Goal: Information Seeking & Learning: Learn about a topic

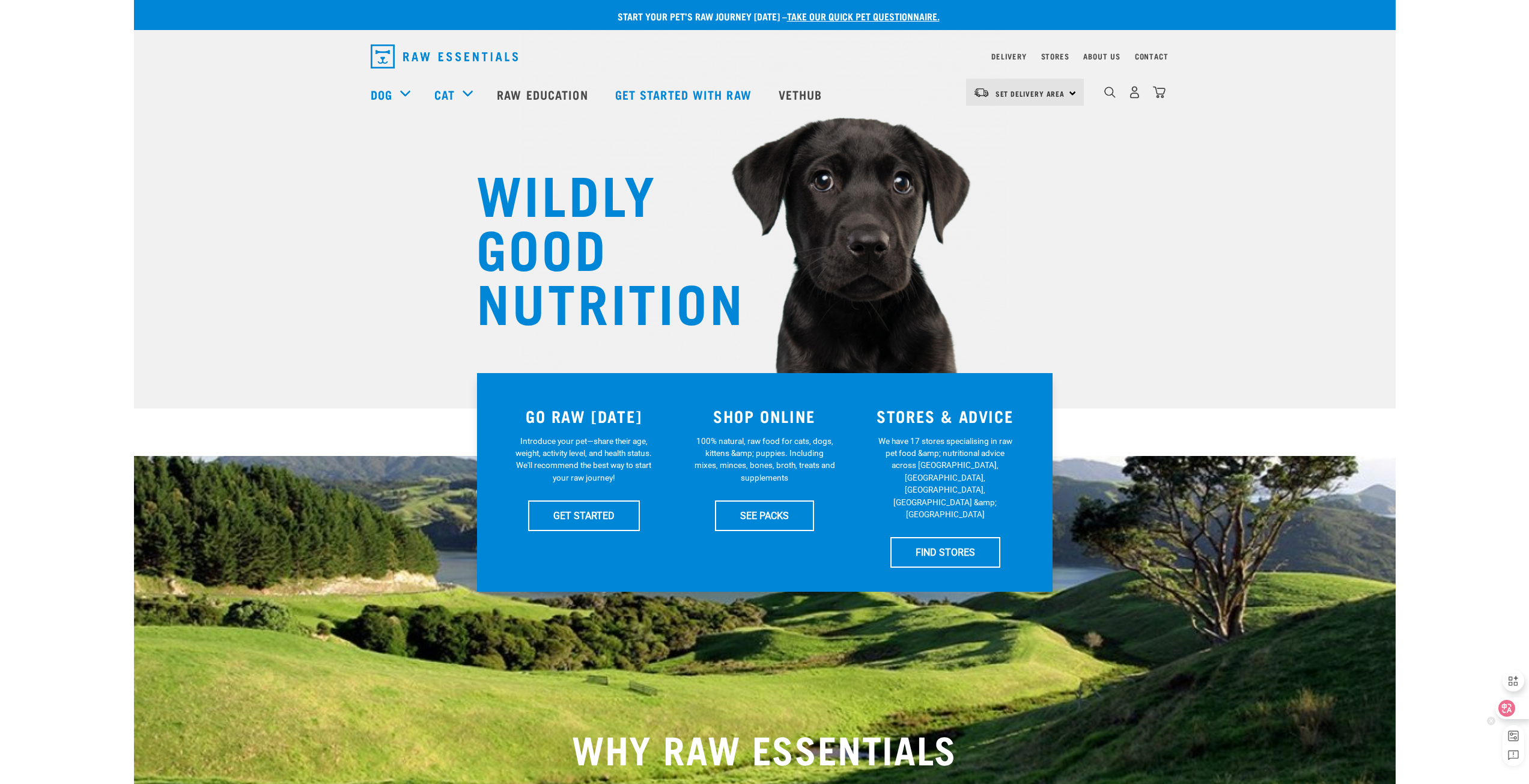
click at [1511, 706] on icon at bounding box center [1507, 708] width 10 height 10
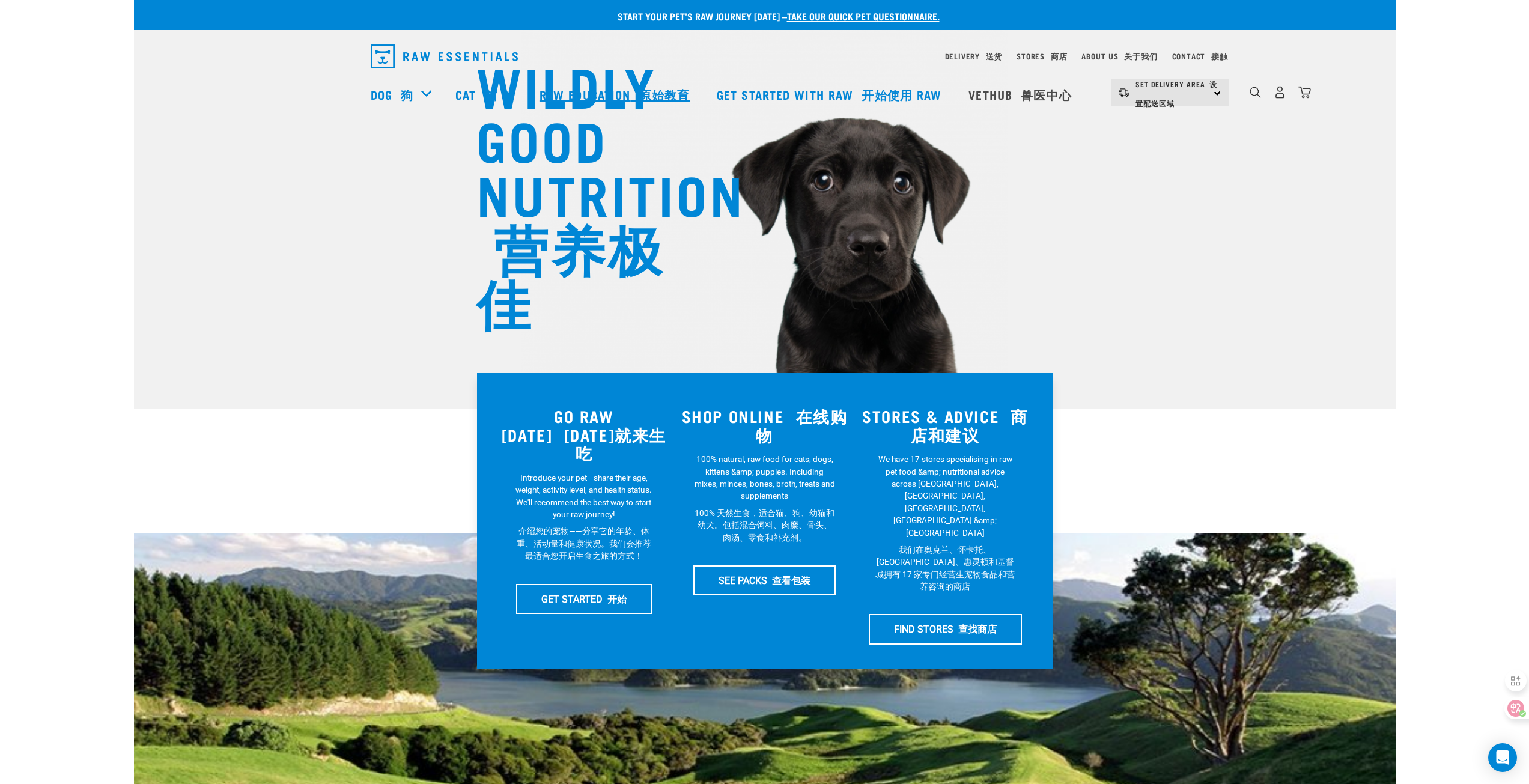
click at [672, 92] on font "原始教育" at bounding box center [665, 95] width 51 height 6
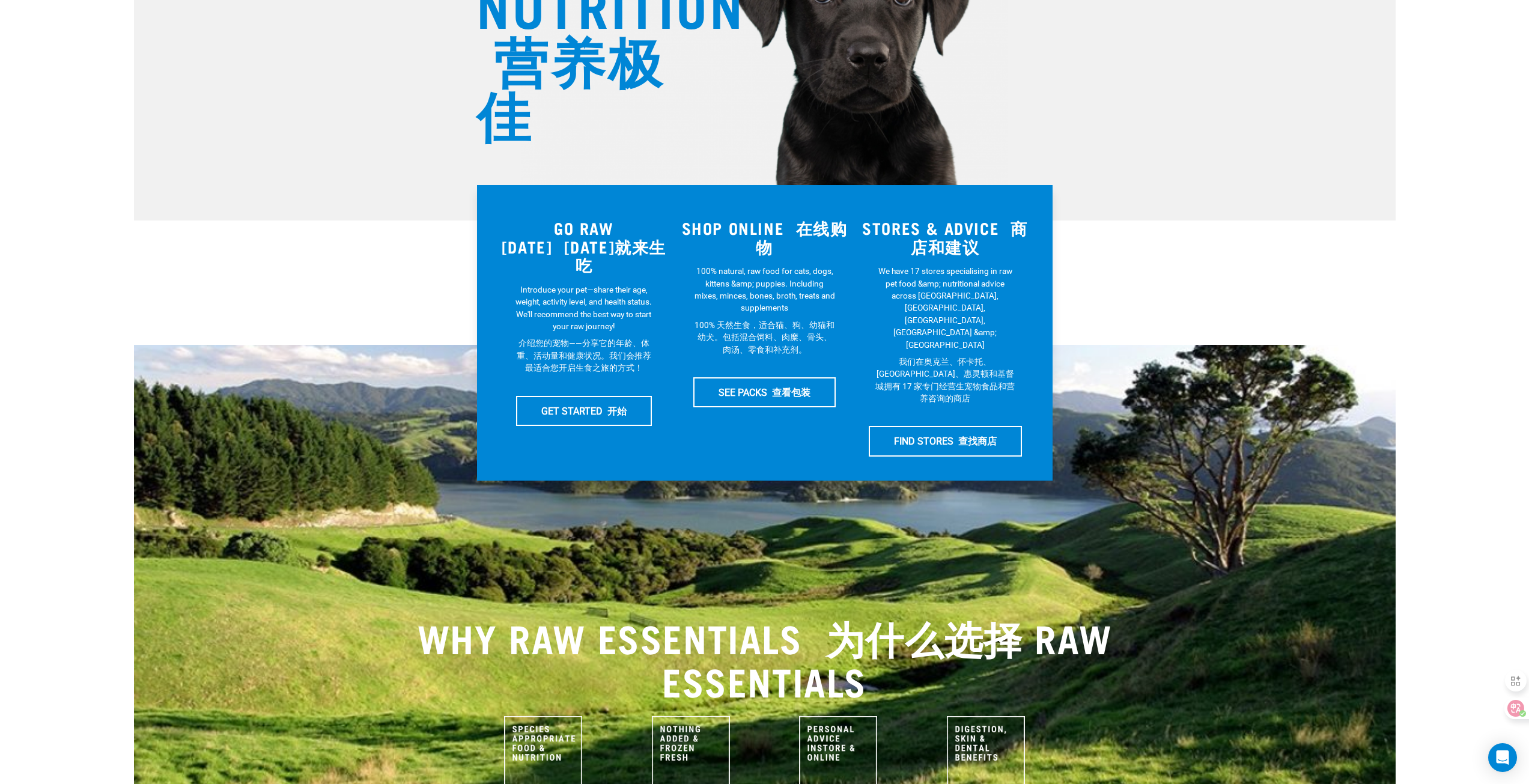
scroll to position [301, 0]
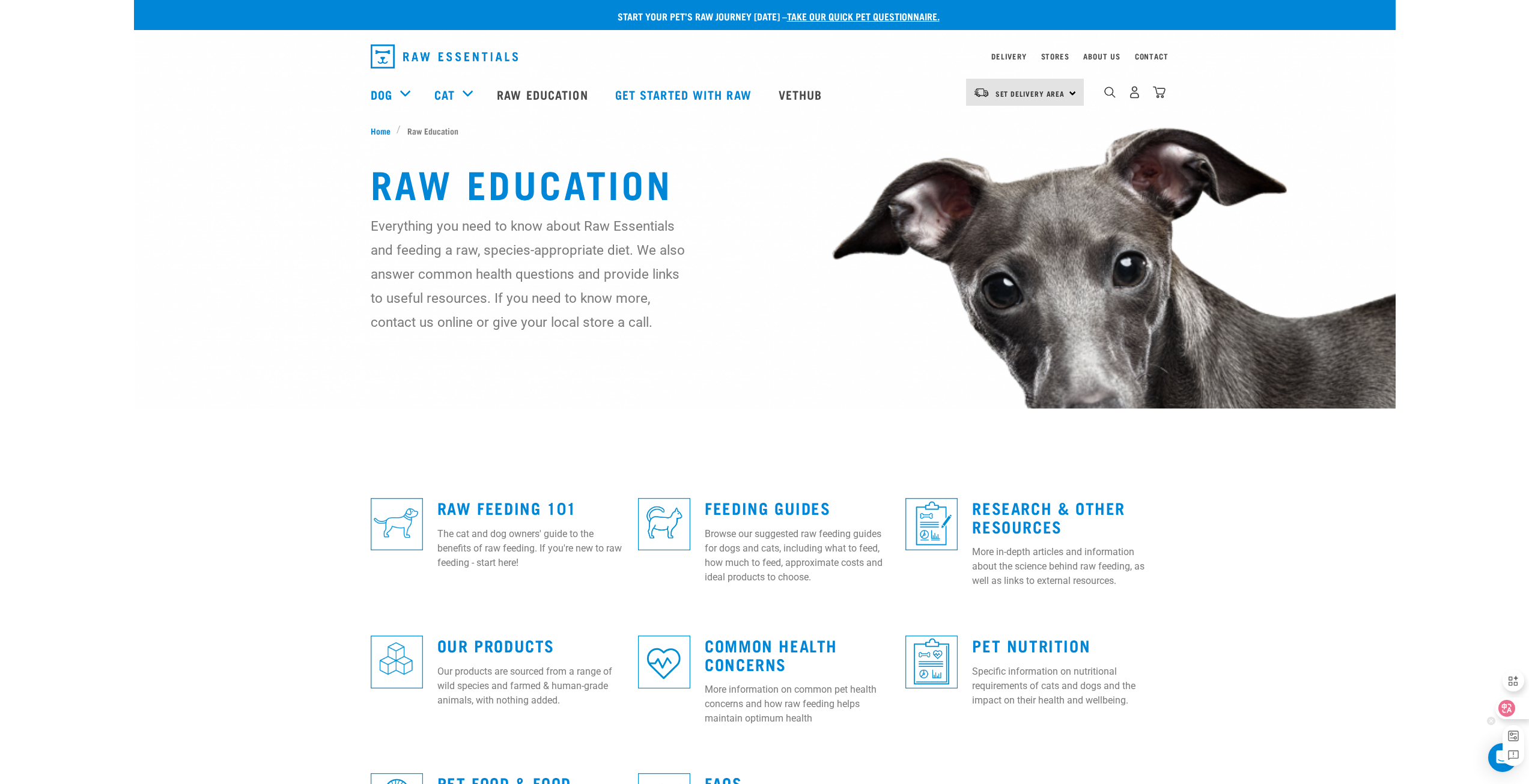
click at [1504, 707] on icon at bounding box center [1507, 708] width 10 height 10
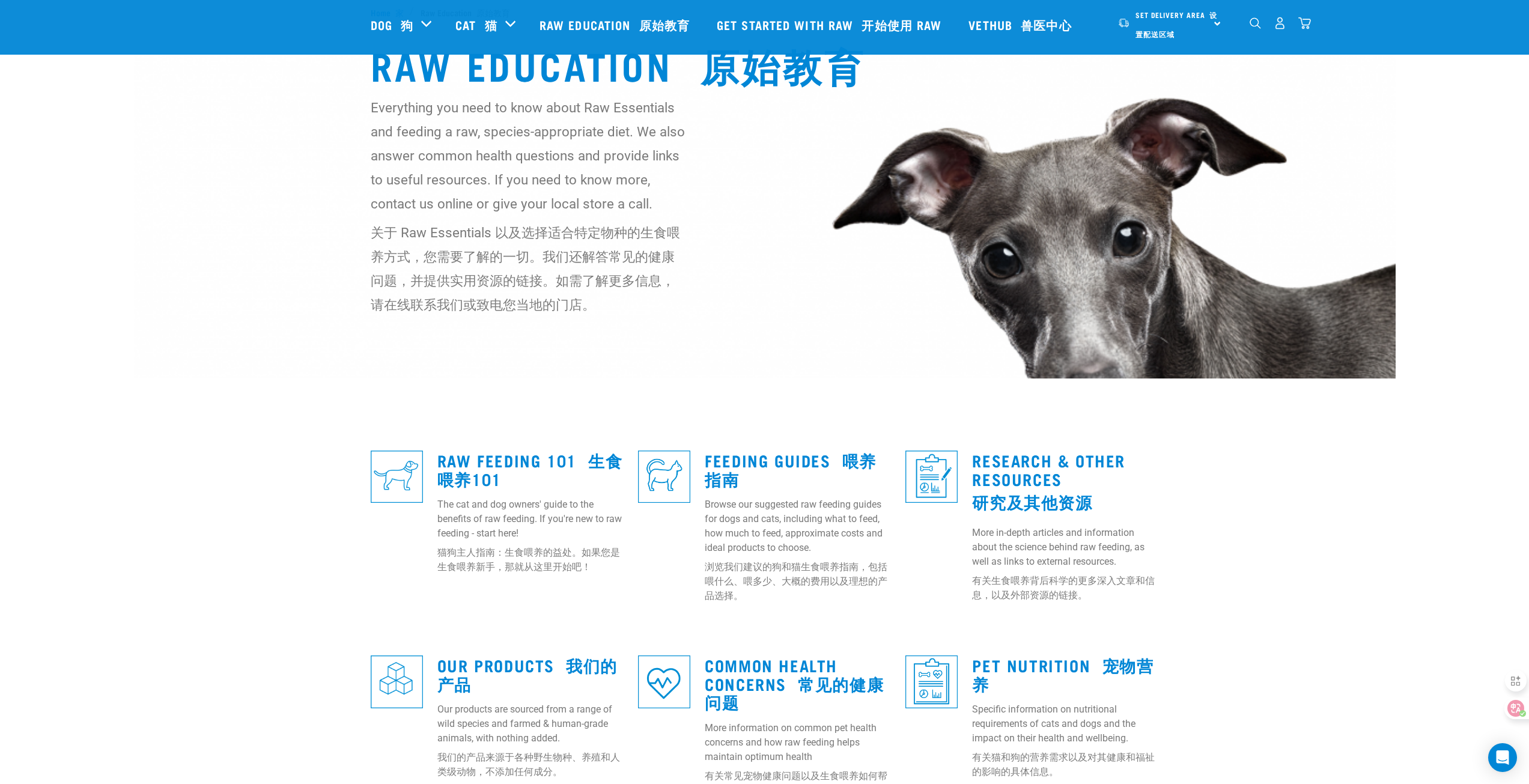
scroll to position [180, 0]
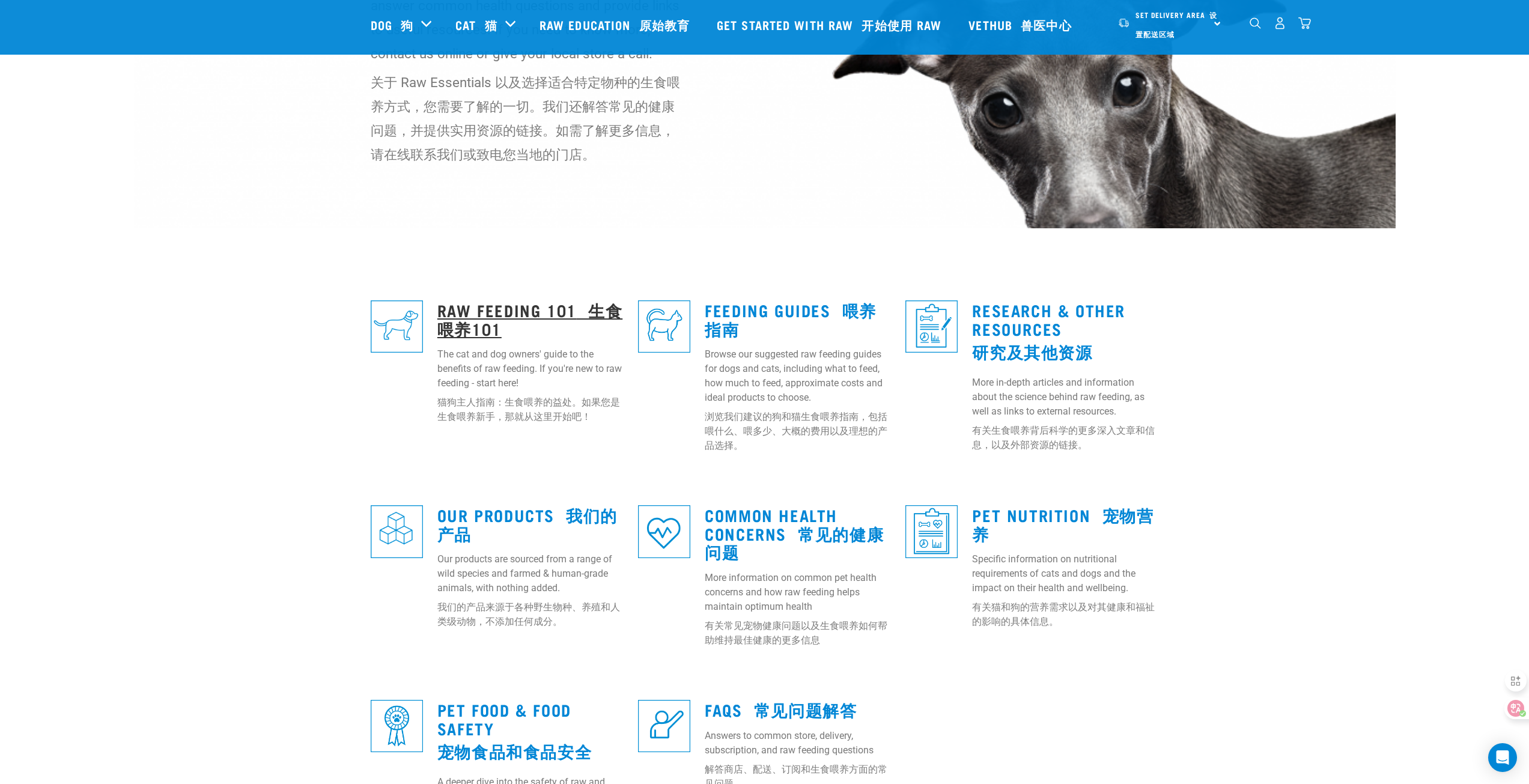
click at [557, 312] on link "Raw Feeding 101 生食喂养101" at bounding box center [530, 319] width 185 height 28
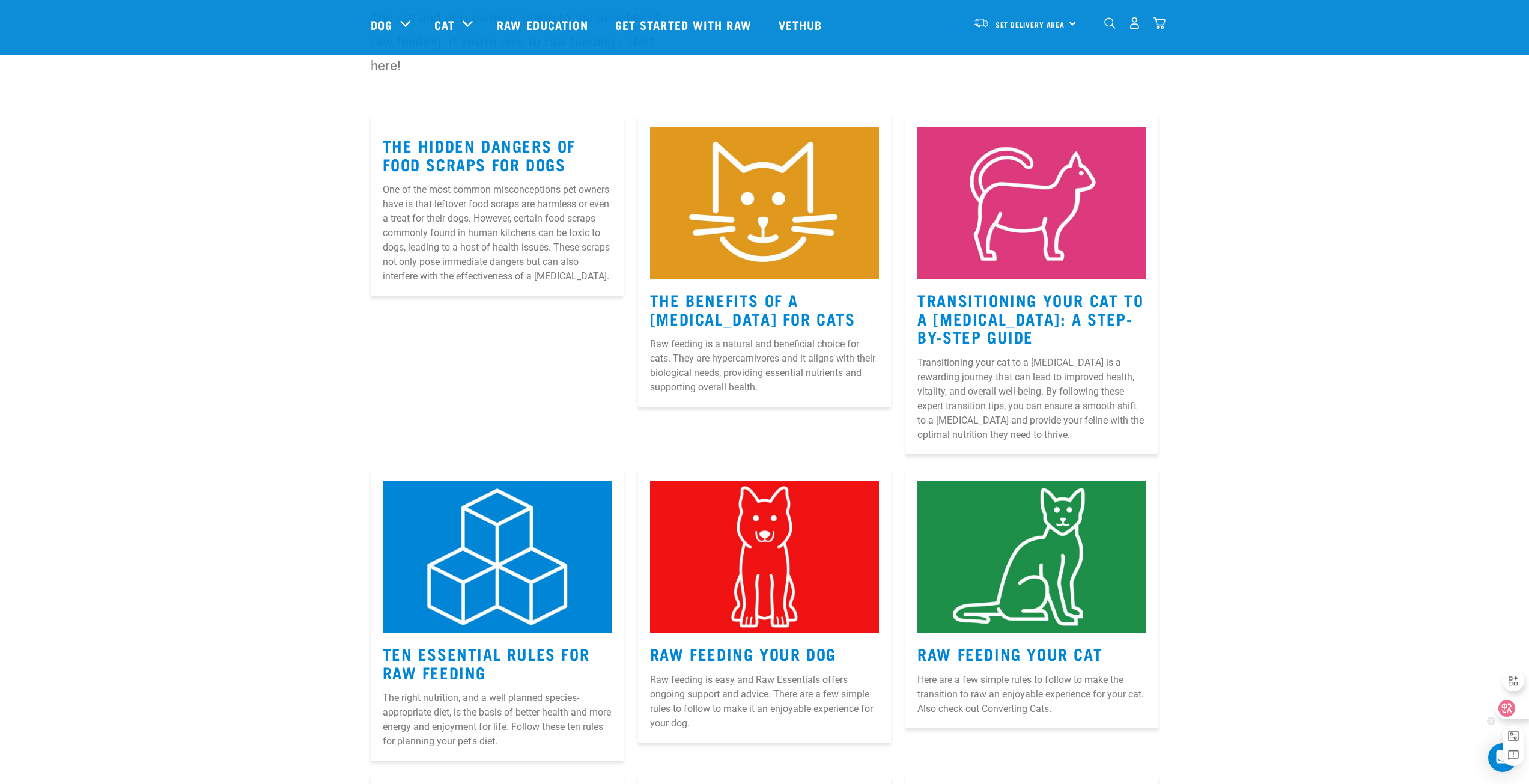
click at [1504, 708] on icon at bounding box center [1507, 708] width 10 height 10
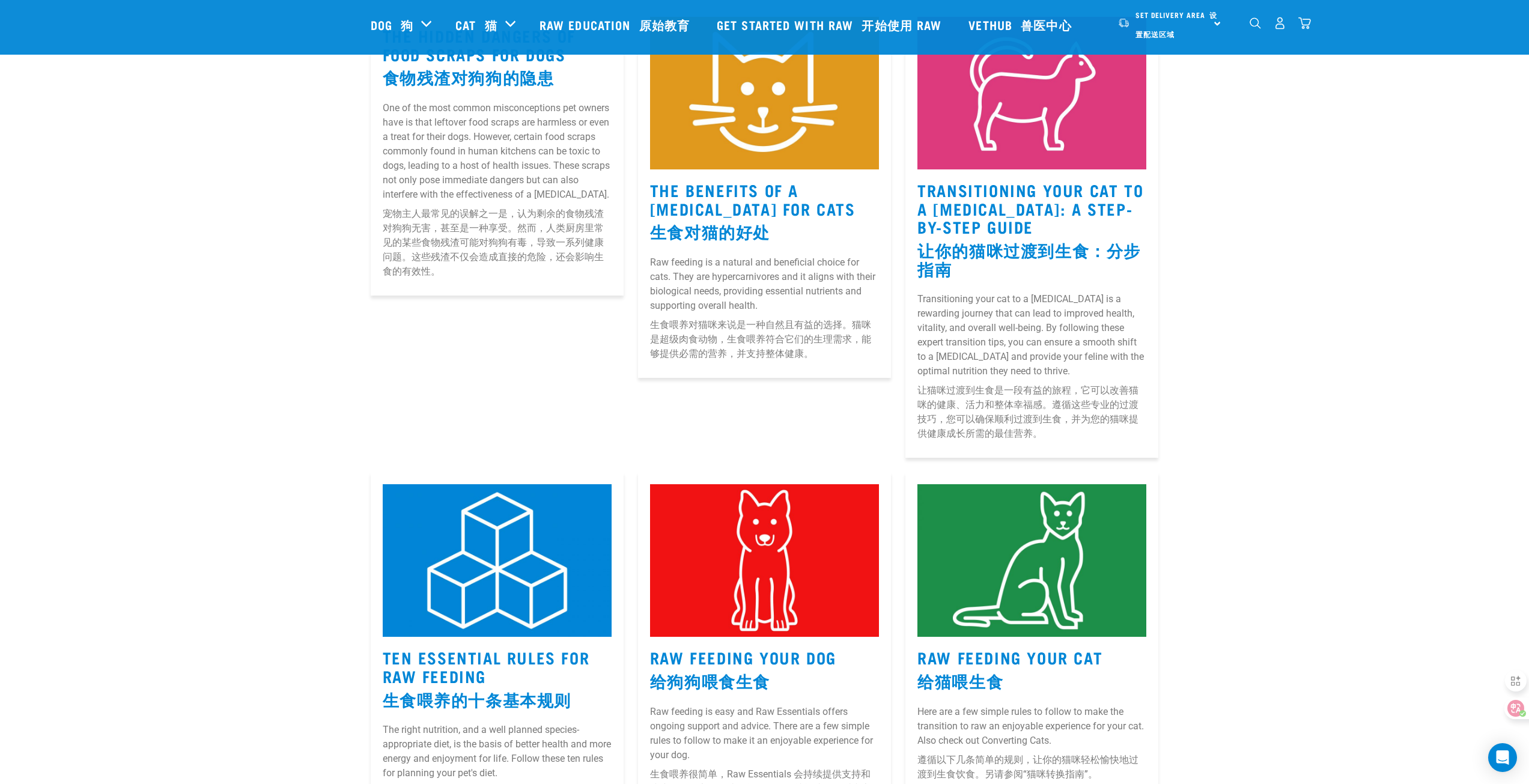
scroll to position [360, 0]
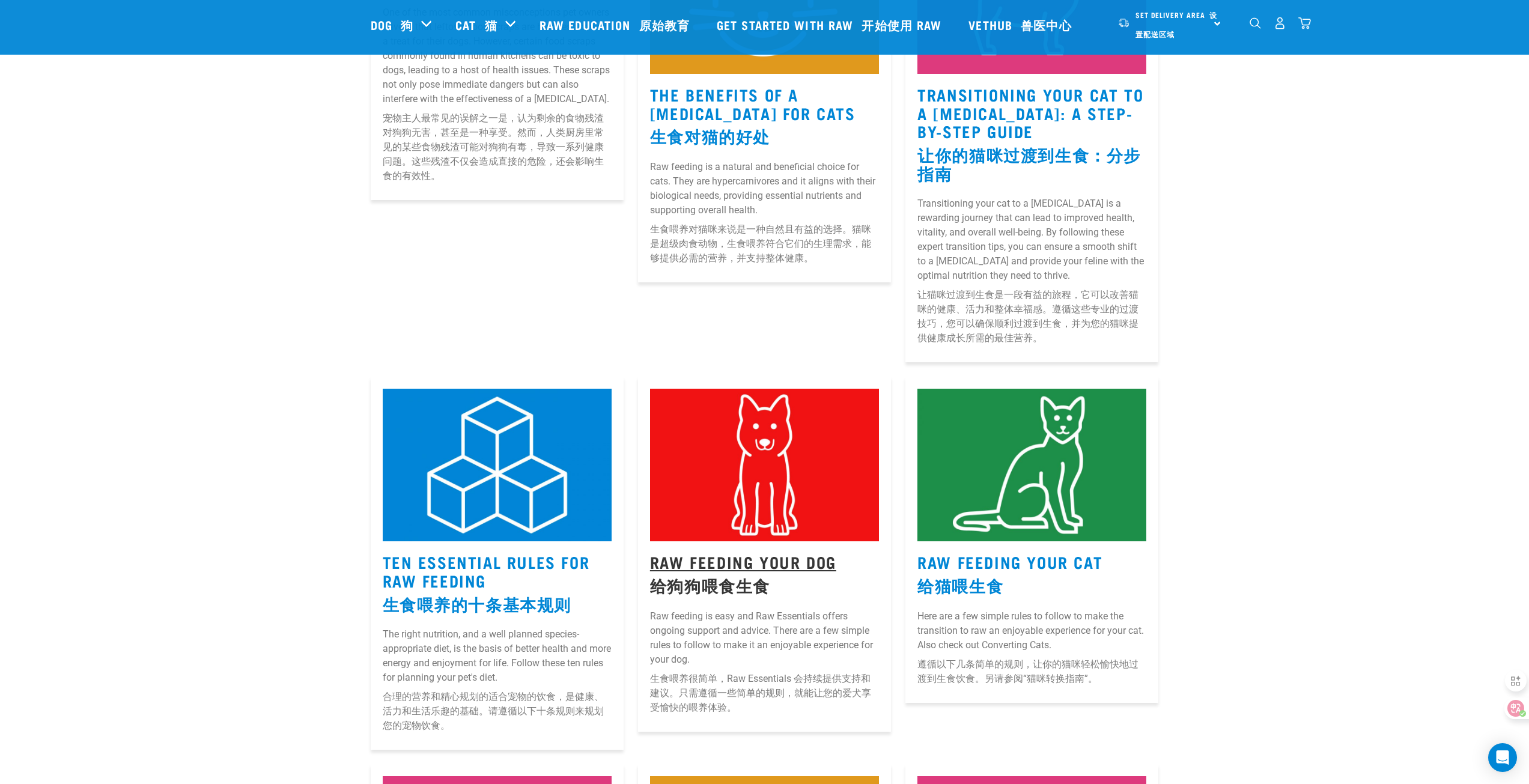
click at [763, 557] on link "Raw Feeding Your Dog 给狗狗喂食生食" at bounding box center [743, 573] width 186 height 32
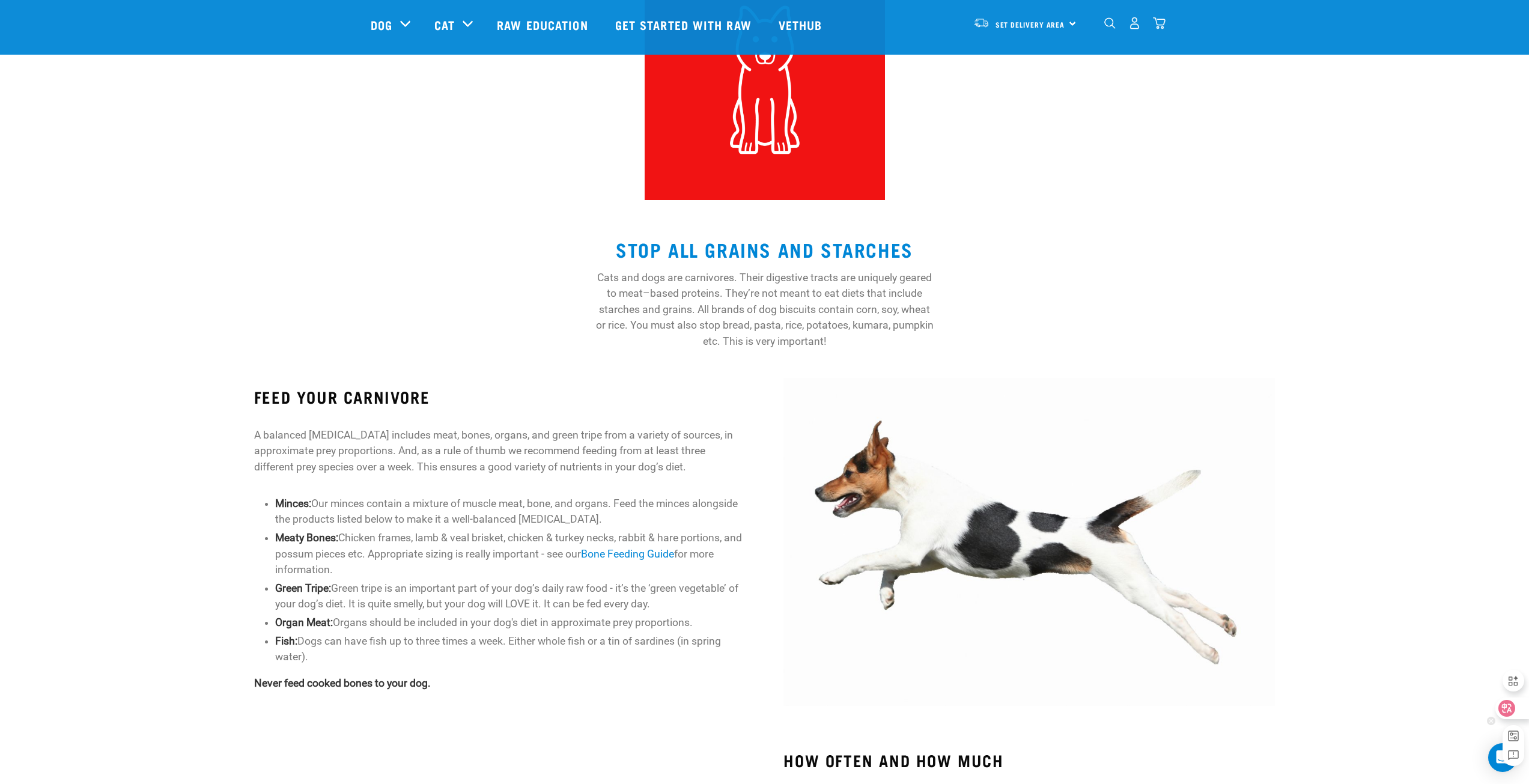
click at [1513, 708] on icon at bounding box center [1507, 709] width 17 height 17
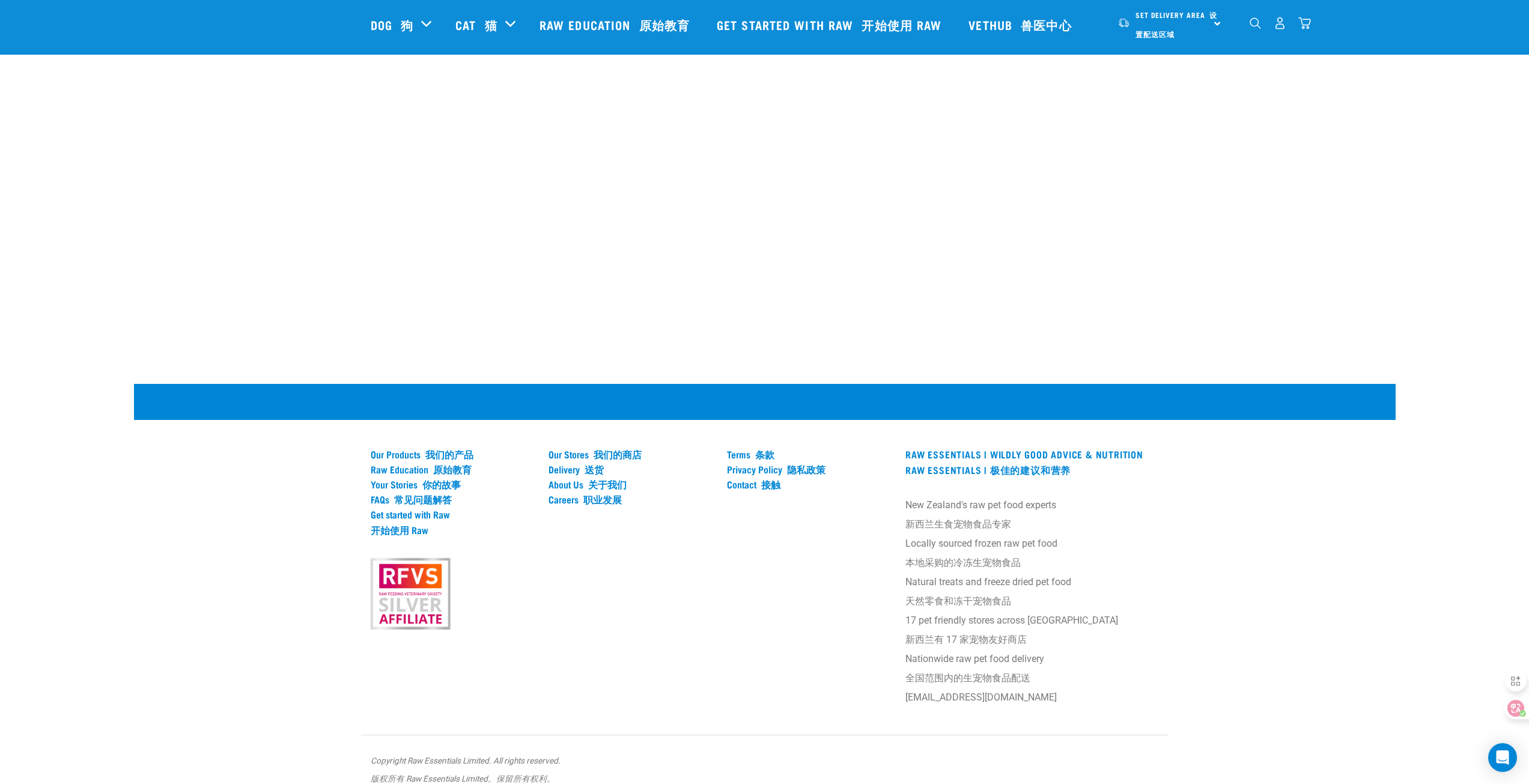
scroll to position [2221, 0]
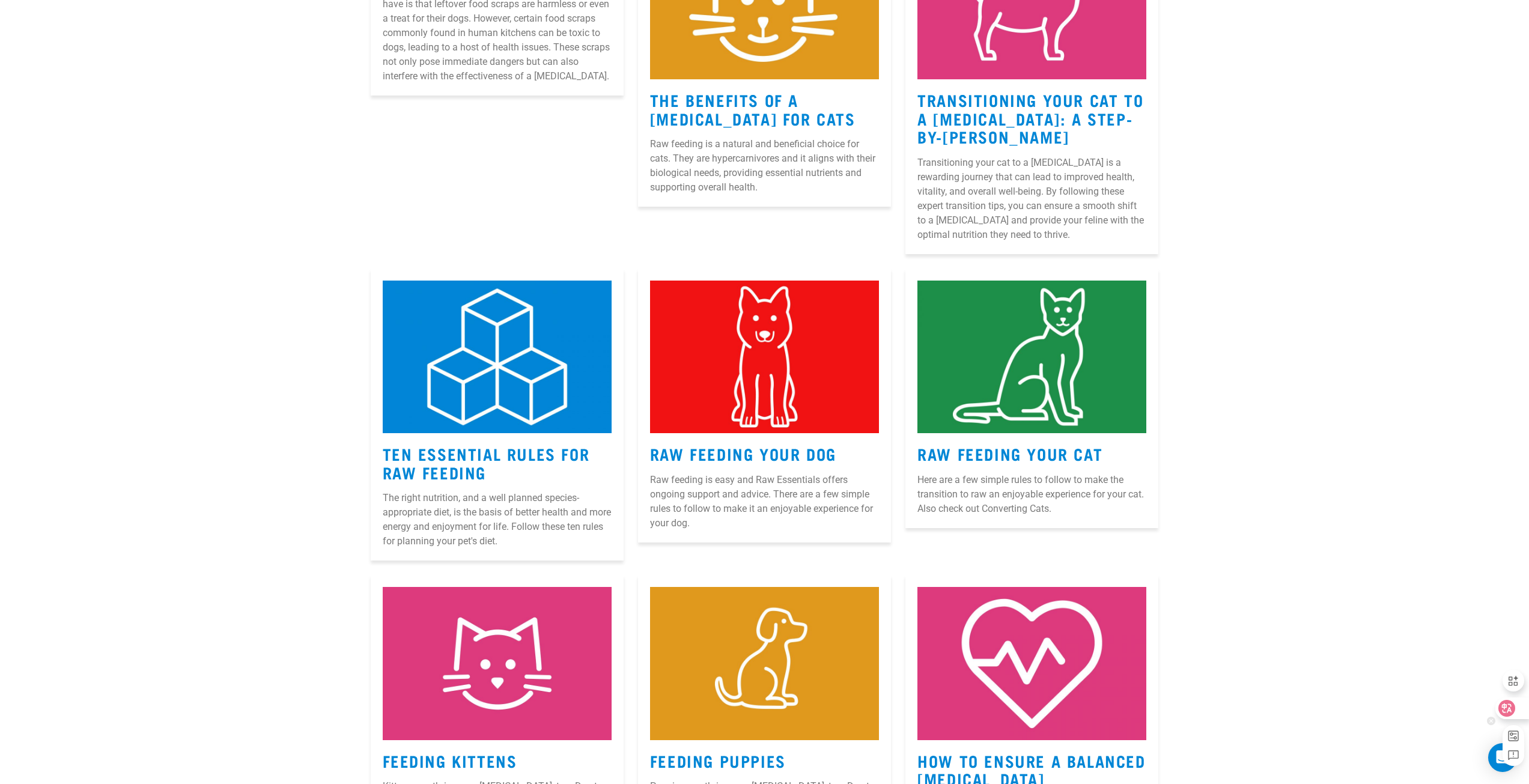
click at [1515, 714] on div at bounding box center [1511, 708] width 32 height 22
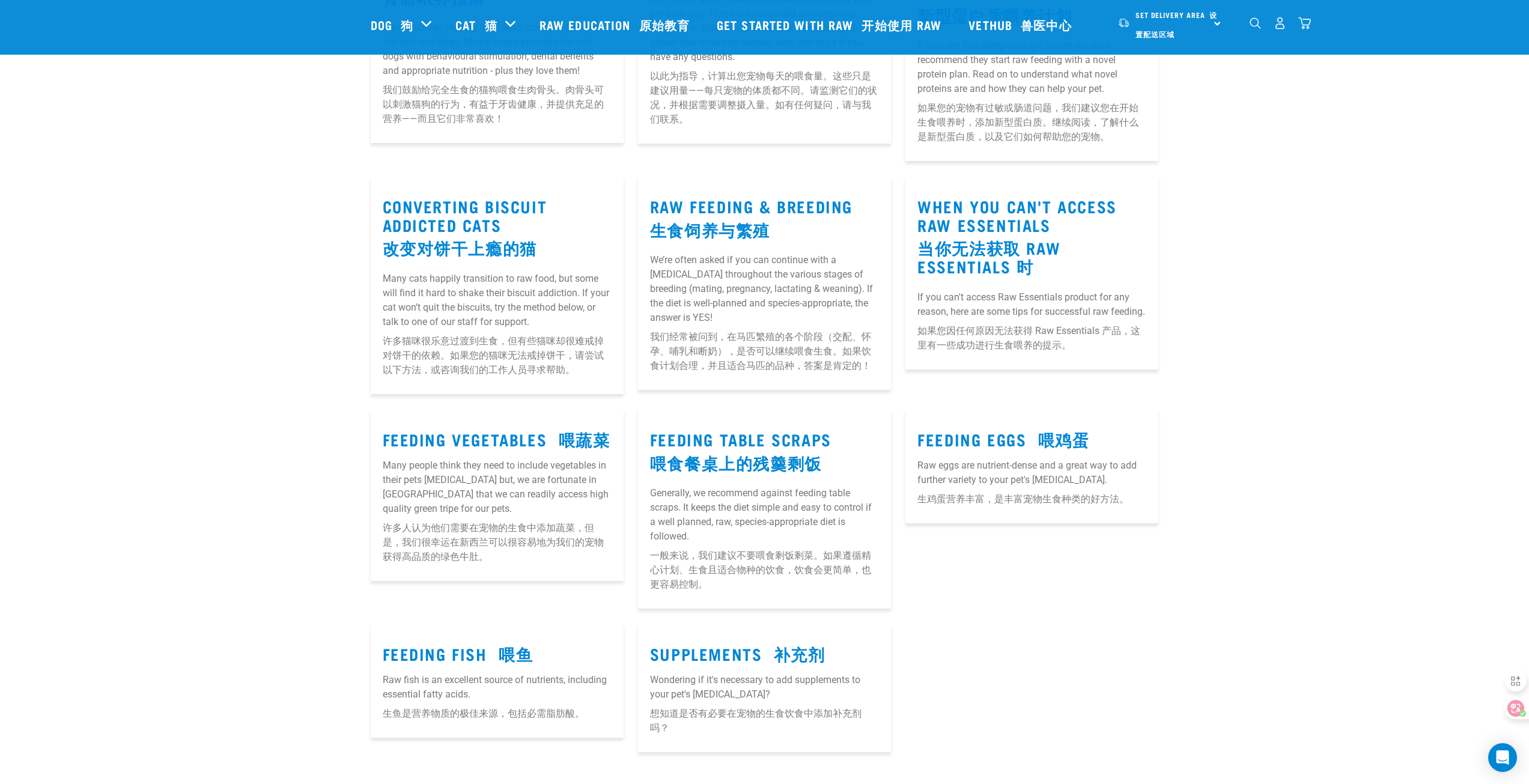
scroll to position [1670, 0]
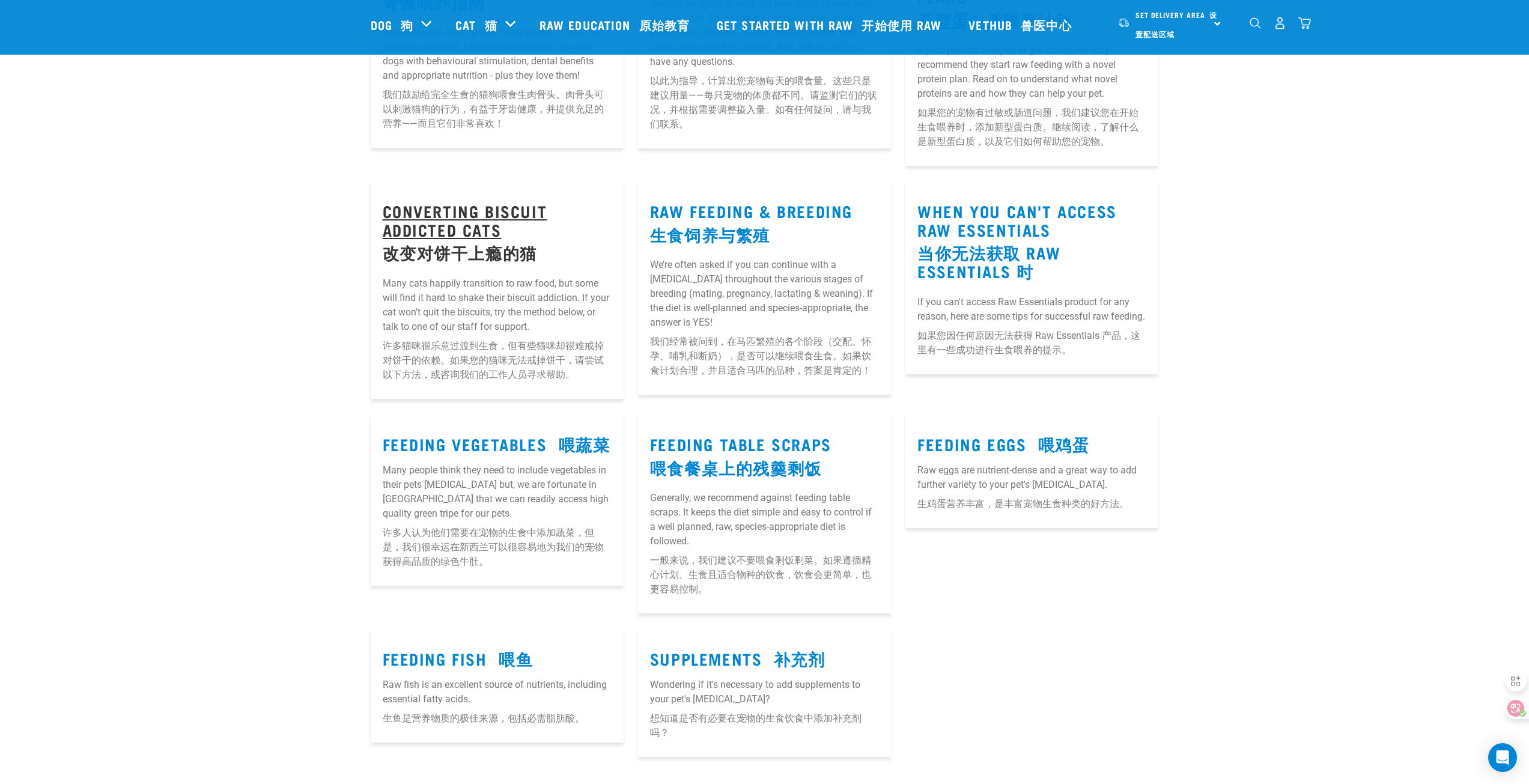
click at [503, 247] on font "改变对饼干上瘾的猫" at bounding box center [460, 252] width 155 height 9
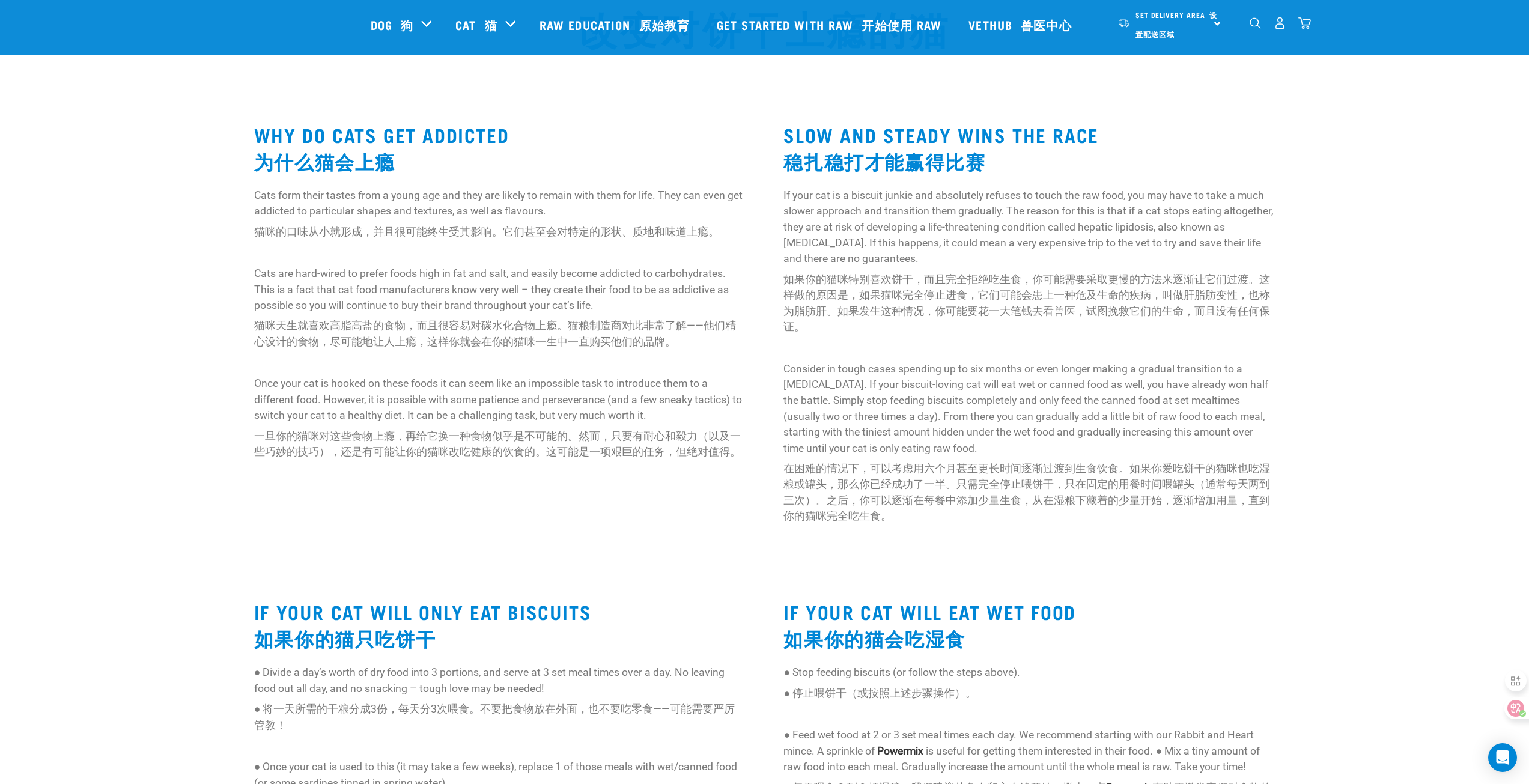
scroll to position [120, 0]
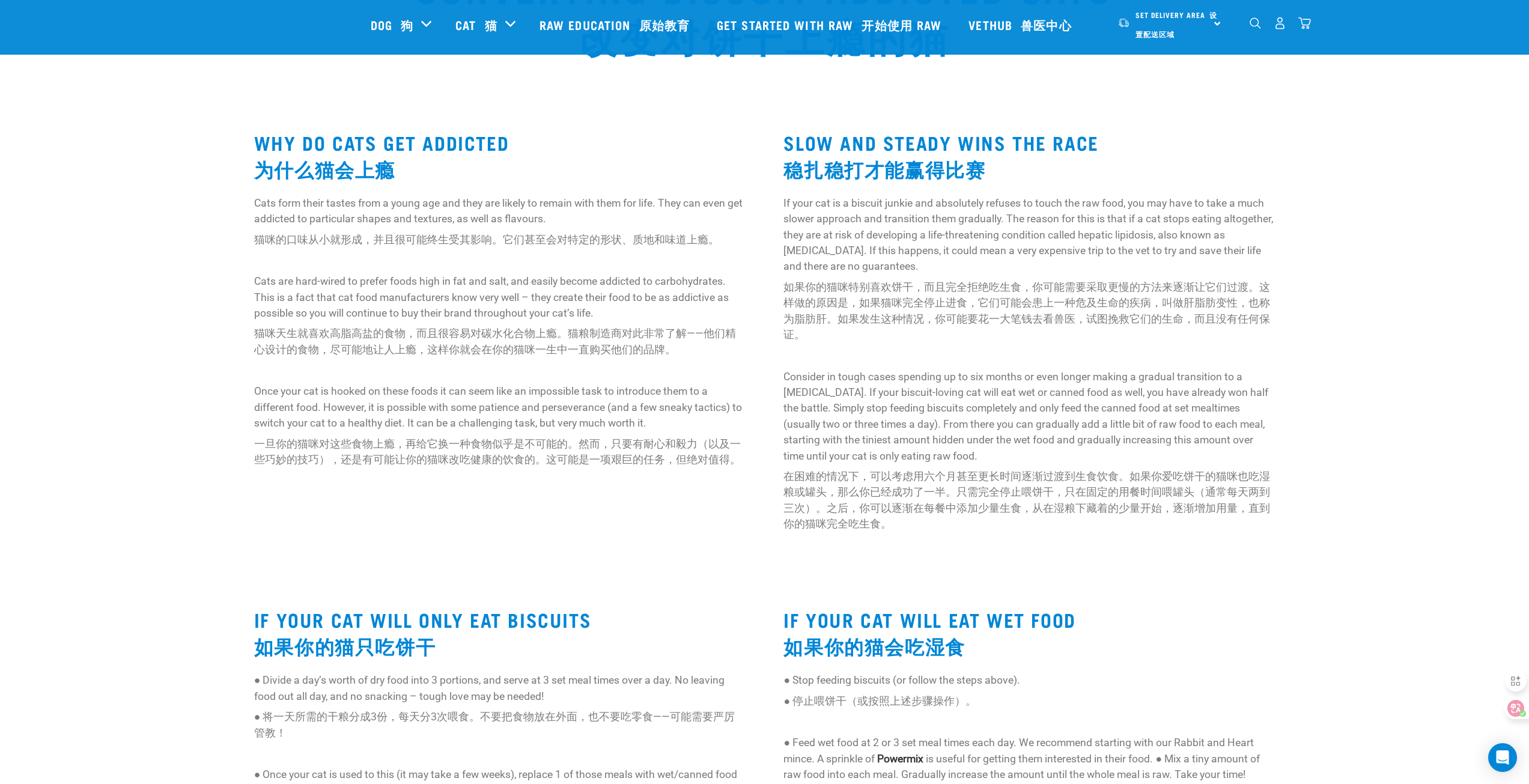
click at [1327, 462] on div "WHY DO CATS GET ADDICTED 为什么猫会上瘾 Cats form their tastes from a young age and th…" at bounding box center [765, 334] width 1271 height 463
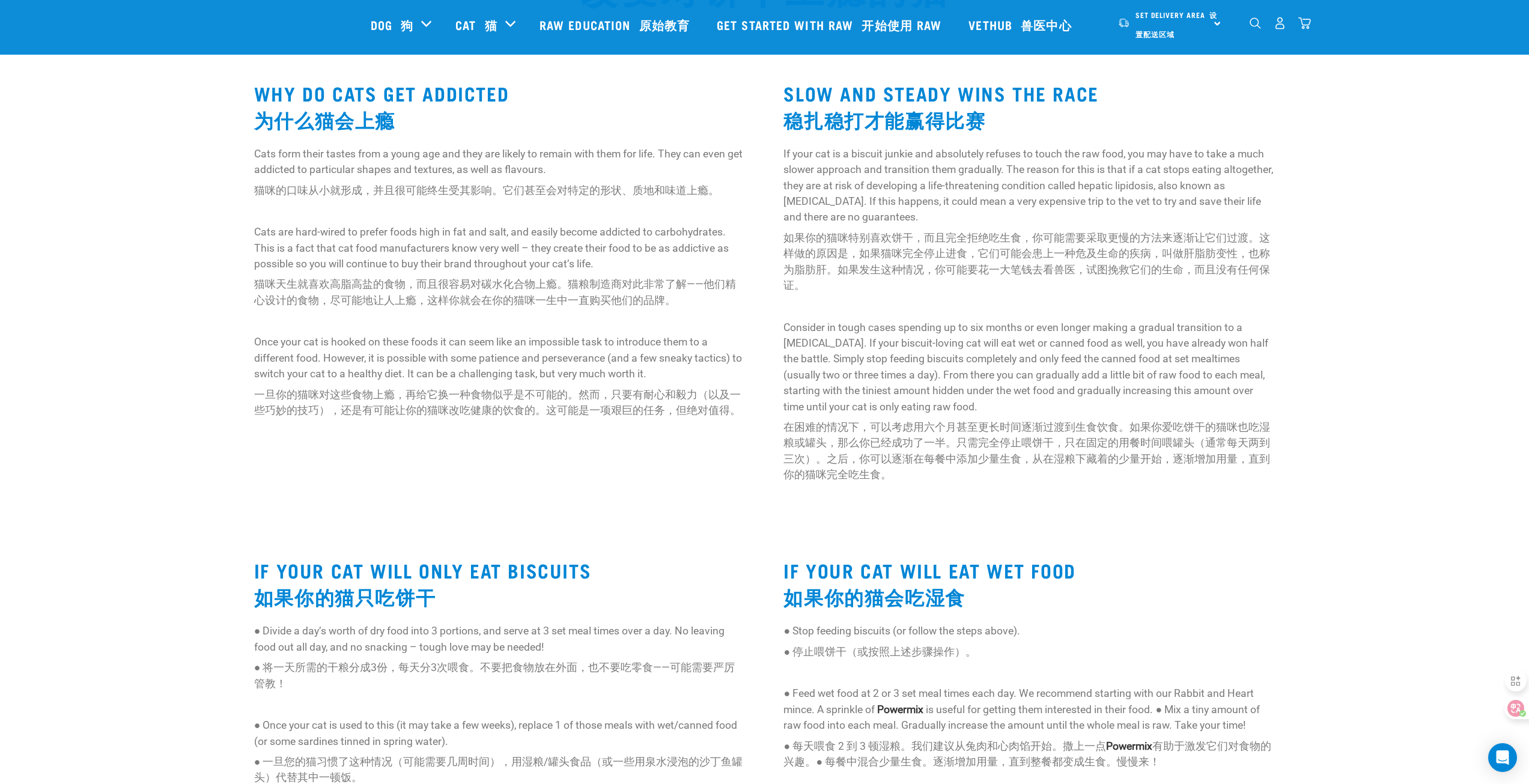
scroll to position [420, 0]
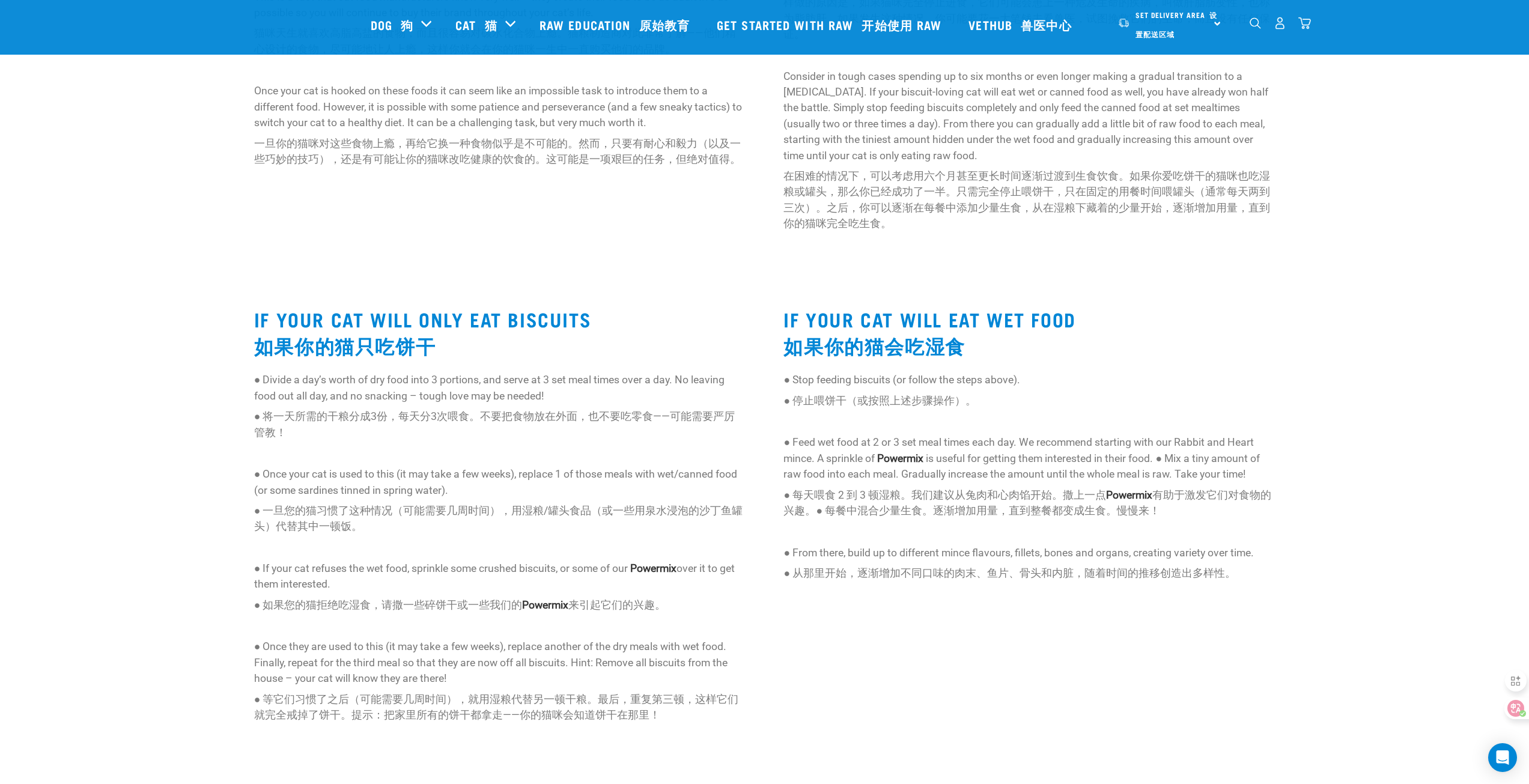
drag, startPoint x: 1410, startPoint y: 419, endPoint x: 1391, endPoint y: 467, distance: 51.6
click at [1410, 419] on body "Start your pet’s raw journey today – take our quick pet questionnaire. 今天就开始您宠物…" at bounding box center [764, 663] width 1529 height 2167
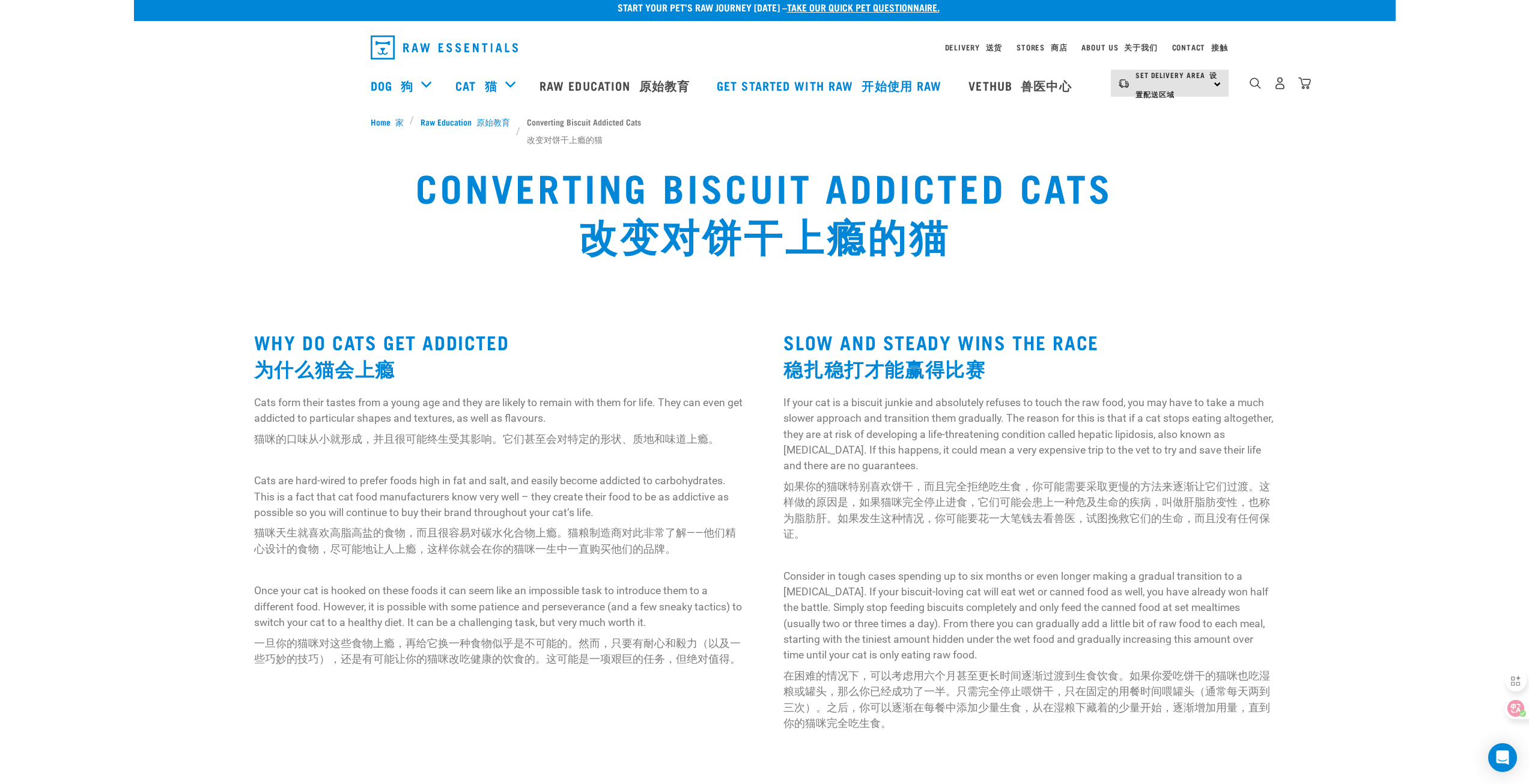
scroll to position [0, 0]
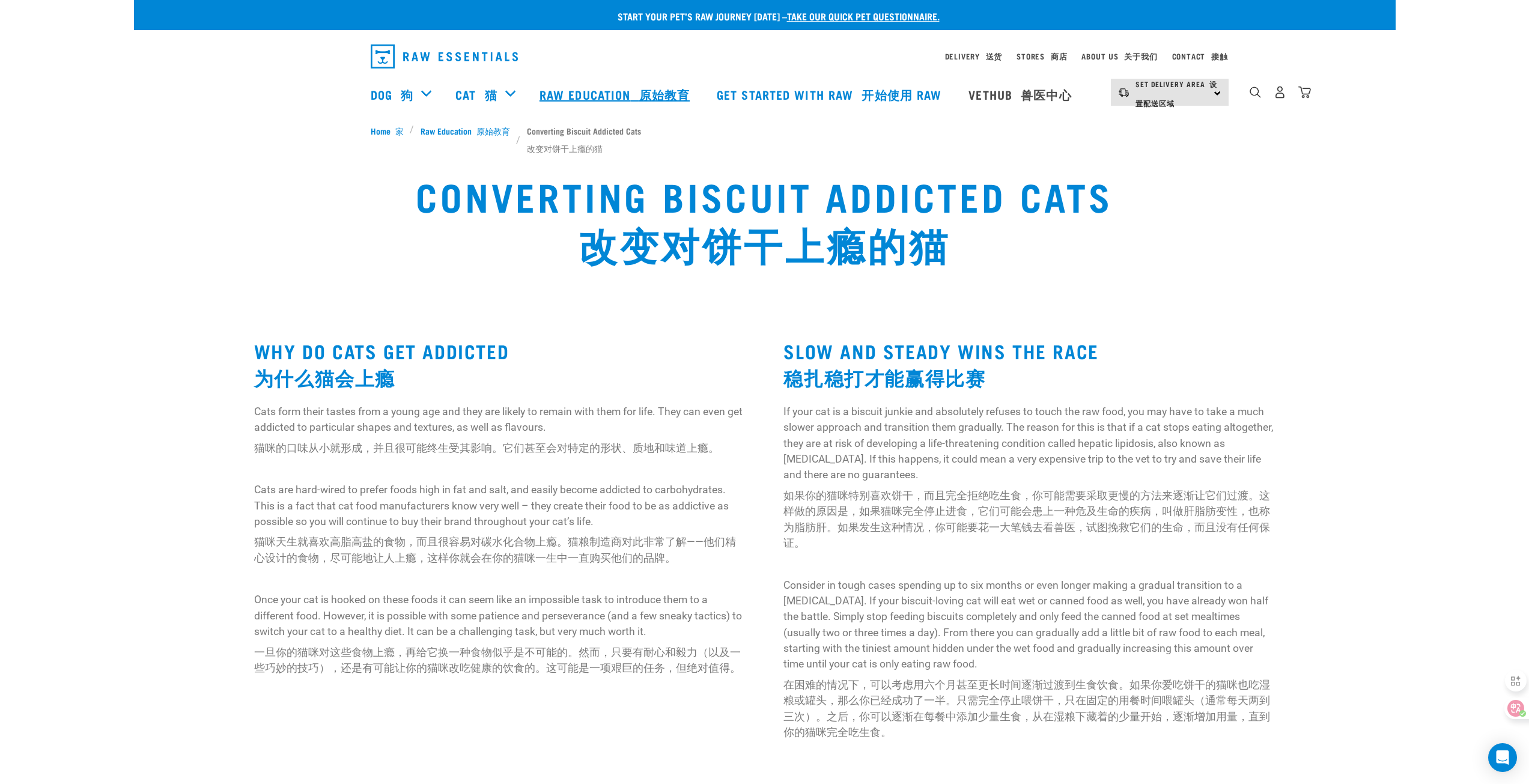
click at [645, 98] on font "原始教育" at bounding box center [665, 95] width 51 height 6
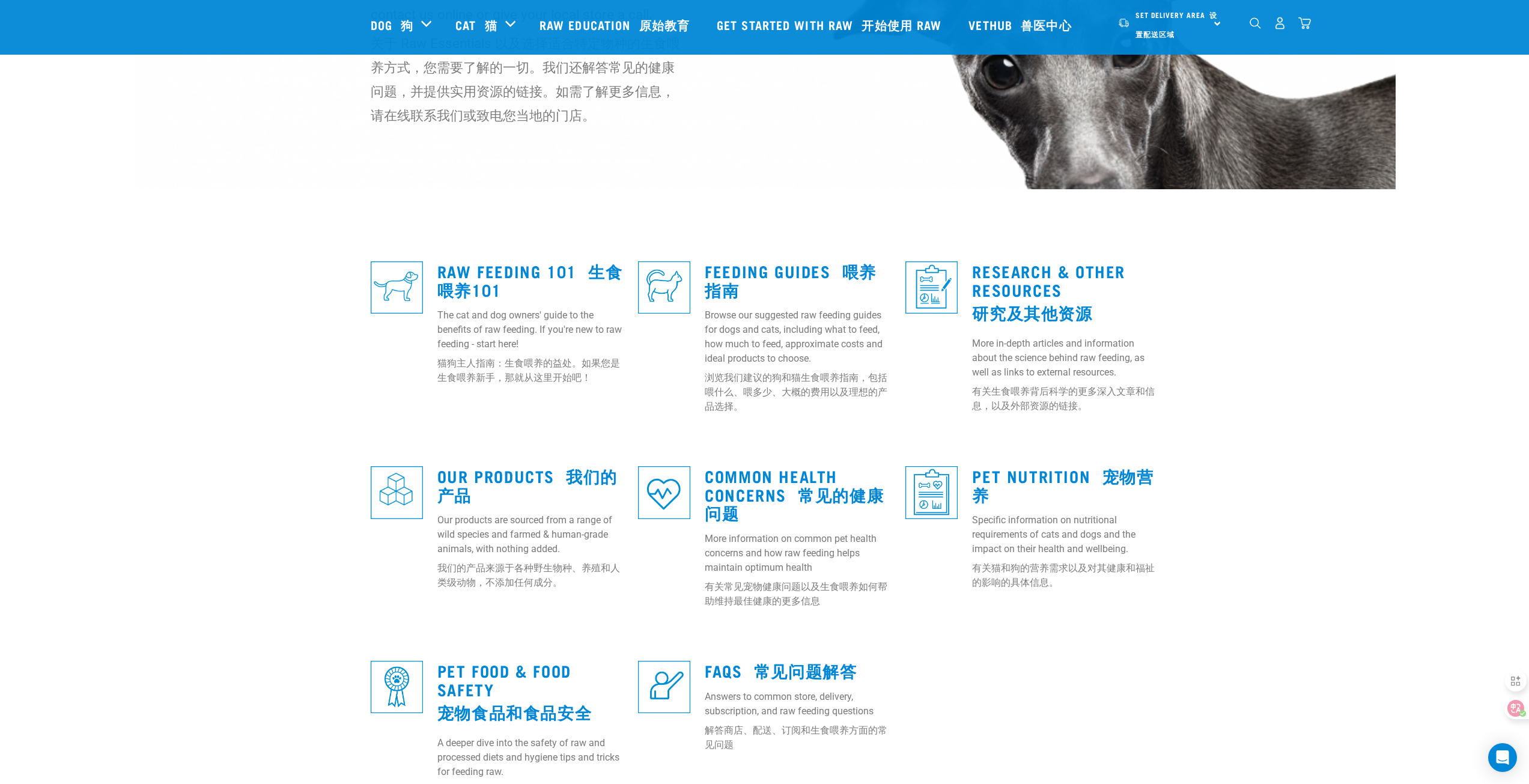
scroll to position [241, 0]
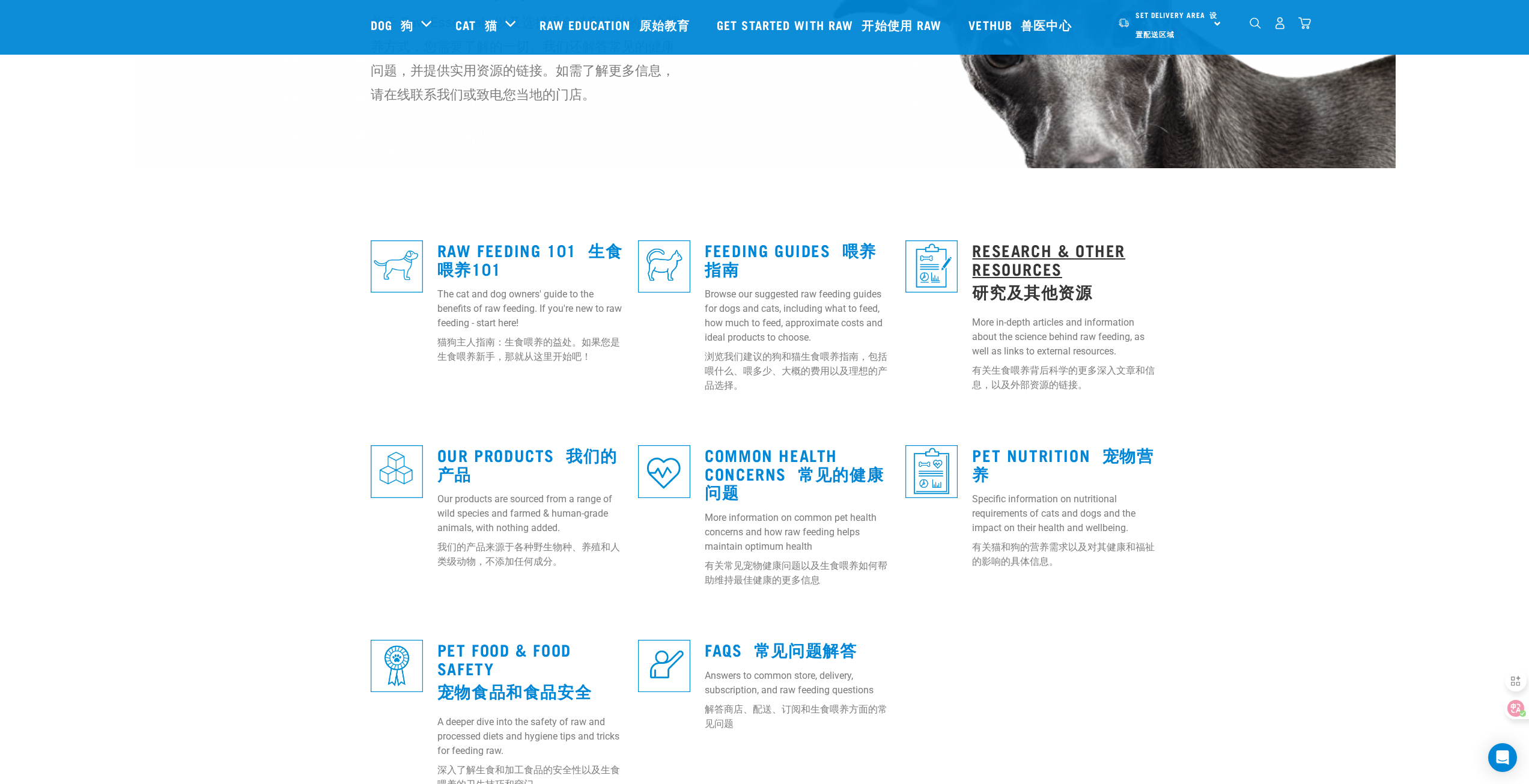
click at [1029, 274] on link "Research & Other Resources 研究及其他资源" at bounding box center [1049, 271] width 153 height 51
click at [1009, 264] on link "Research & Other Resources 研究及其他资源" at bounding box center [1049, 271] width 153 height 51
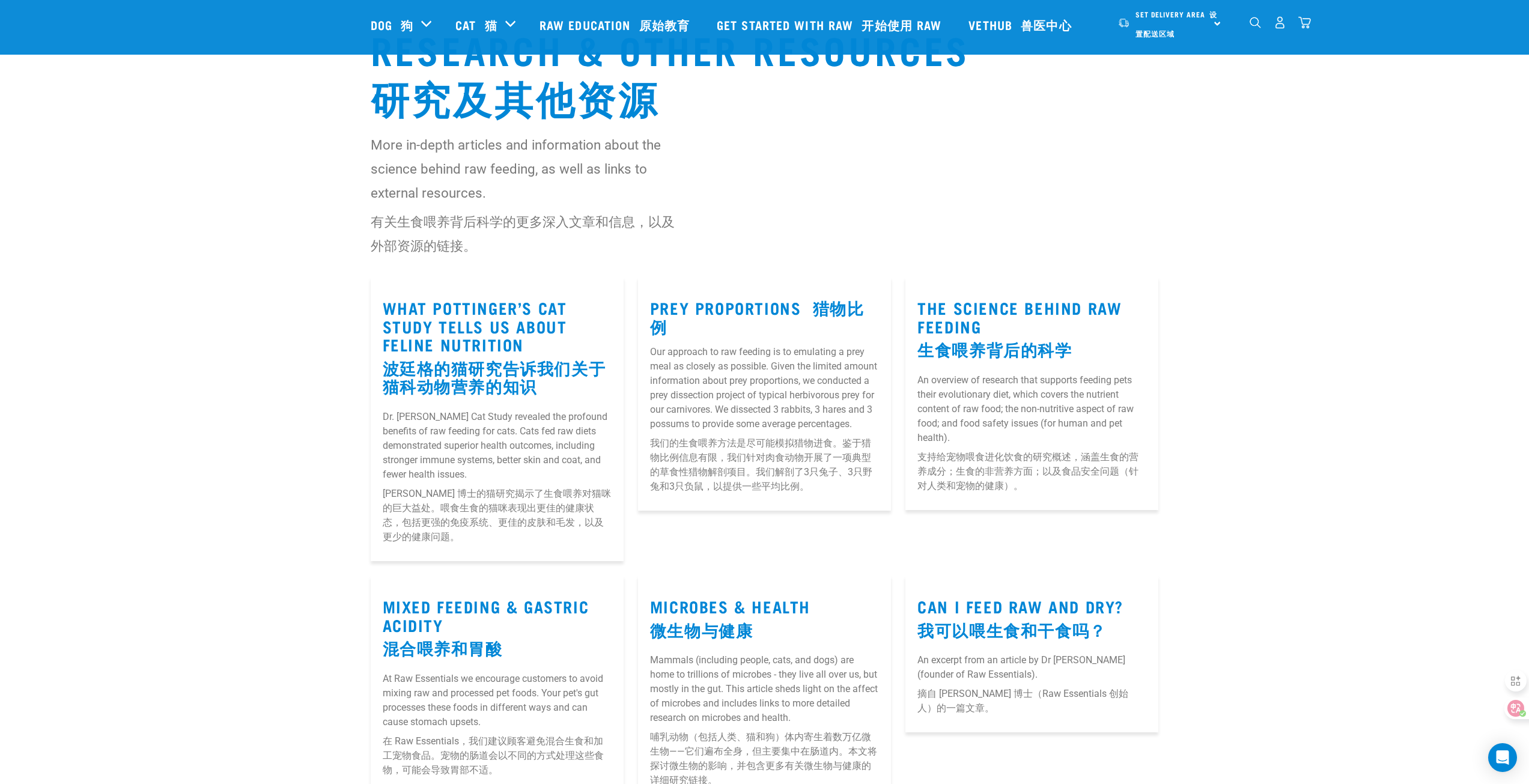
scroll to position [60, 0]
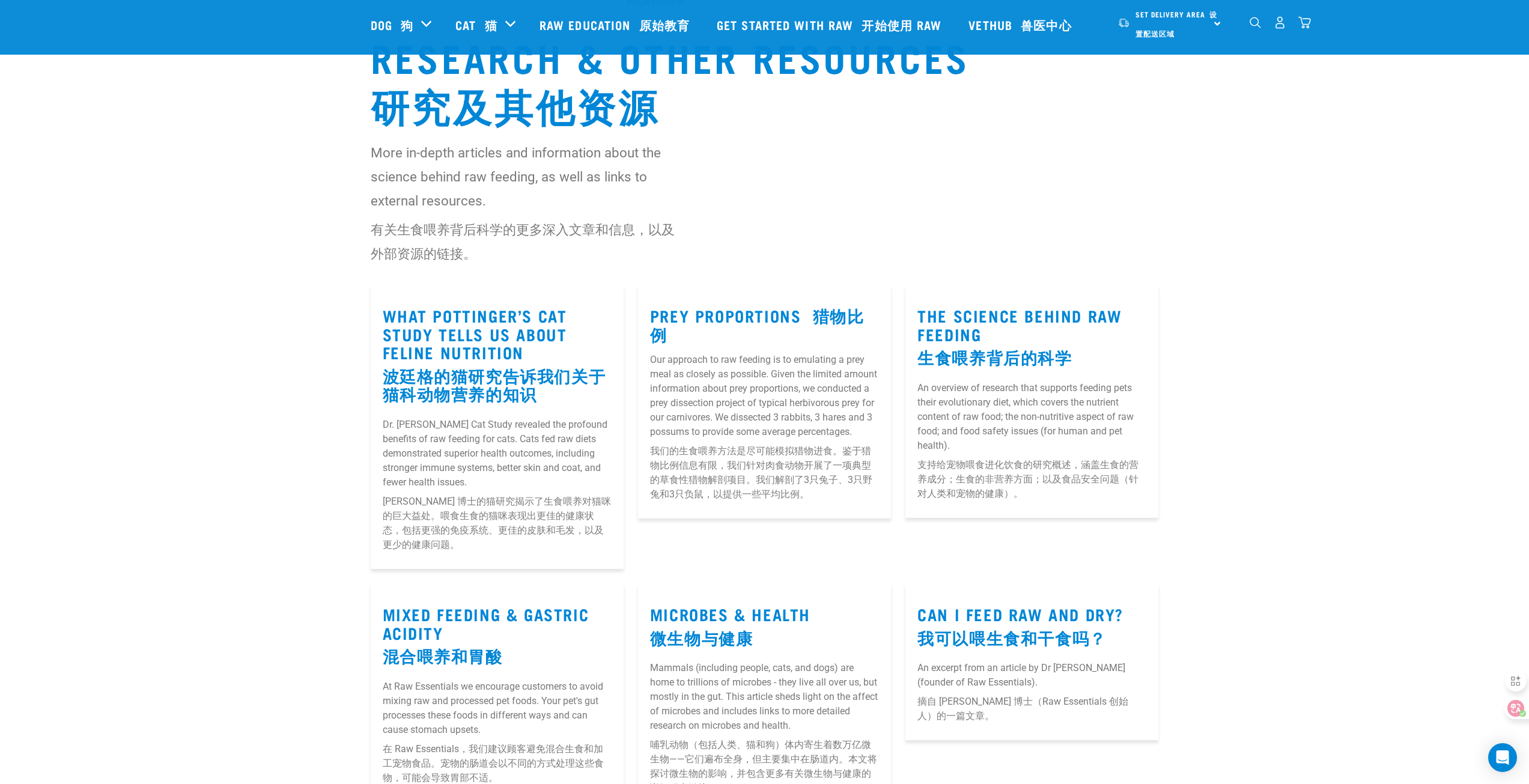
click at [1039, 334] on h3 "The Science Behind Raw Feeding 生食喂养背后的科学" at bounding box center [1032, 339] width 229 height 65
click at [1002, 317] on link "The Science Behind Raw Feeding 生食喂养背后的科学" at bounding box center [1020, 336] width 204 height 51
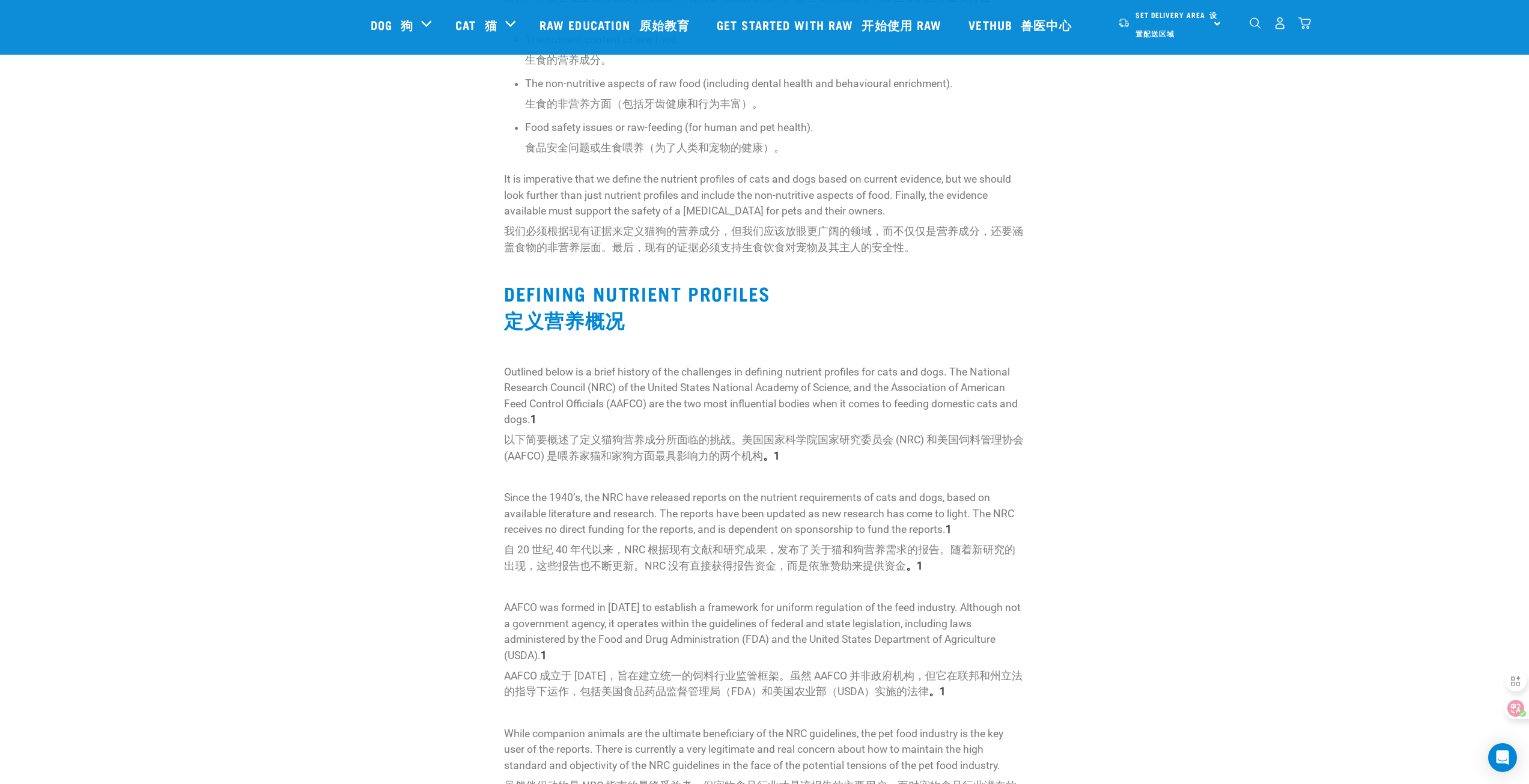
scroll to position [420, 0]
click at [906, 561] on strong "。1" at bounding box center [915, 563] width 17 height 12
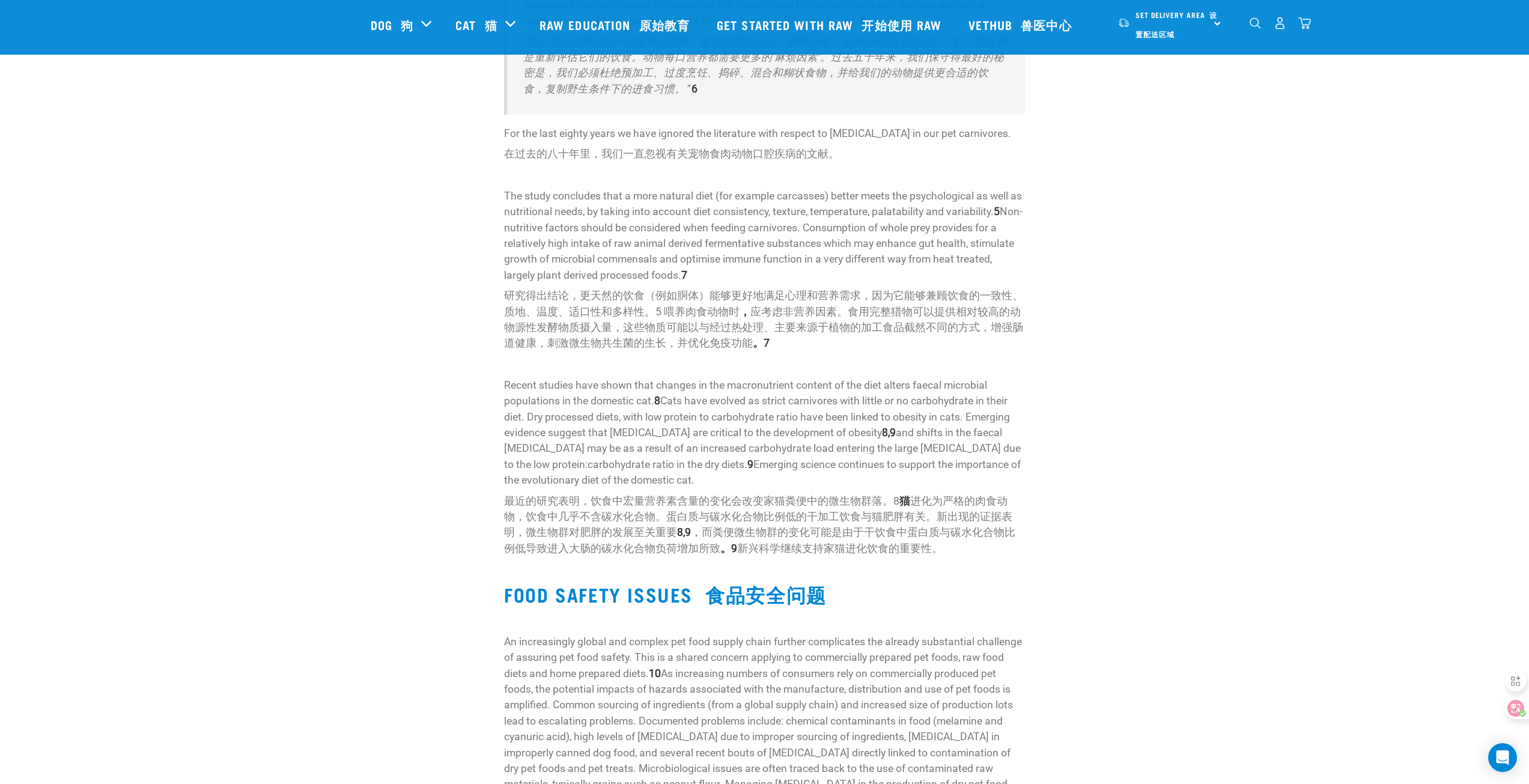
scroll to position [3304, 0]
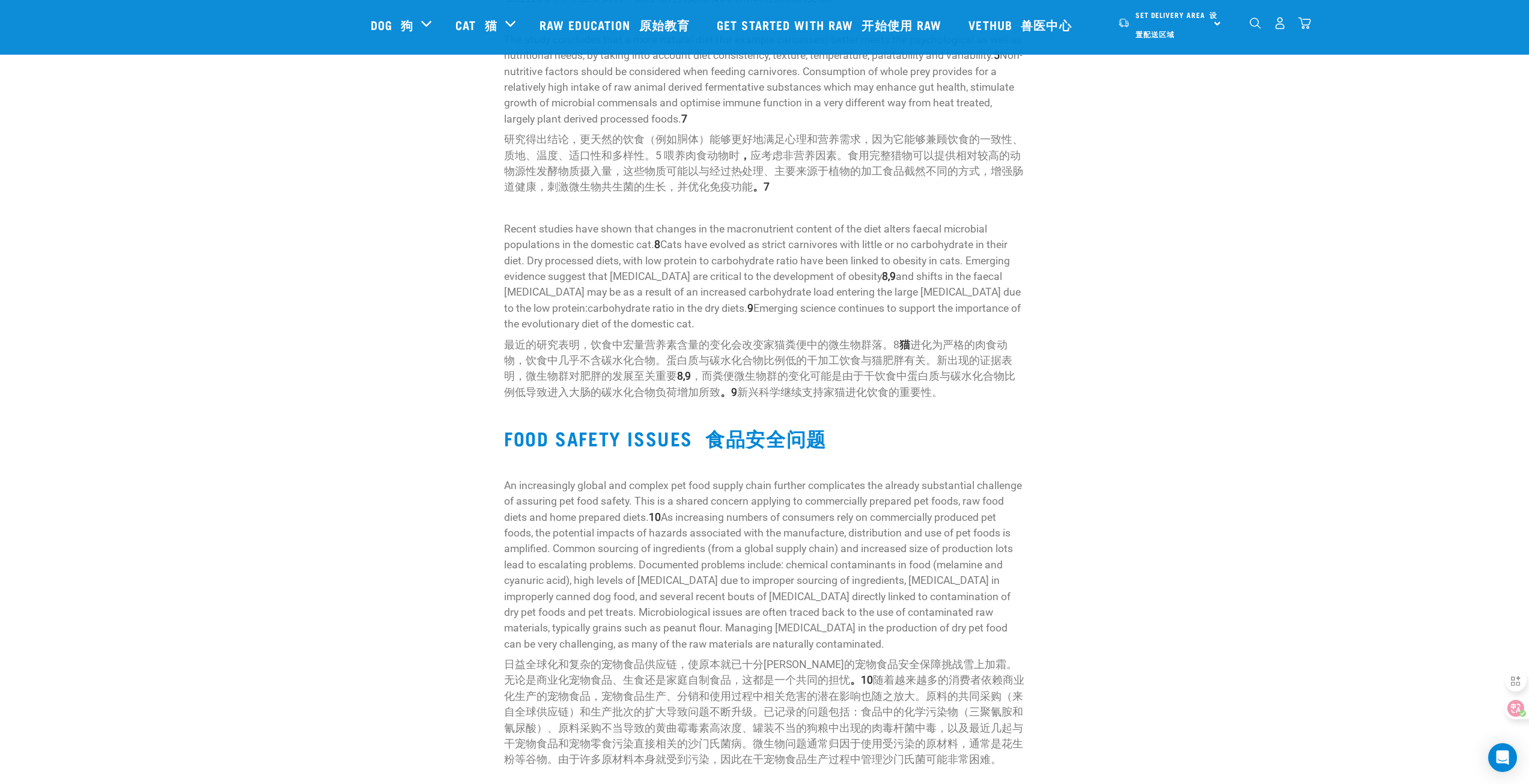
drag, startPoint x: 1102, startPoint y: 659, endPoint x: 1089, endPoint y: 659, distance: 13.0
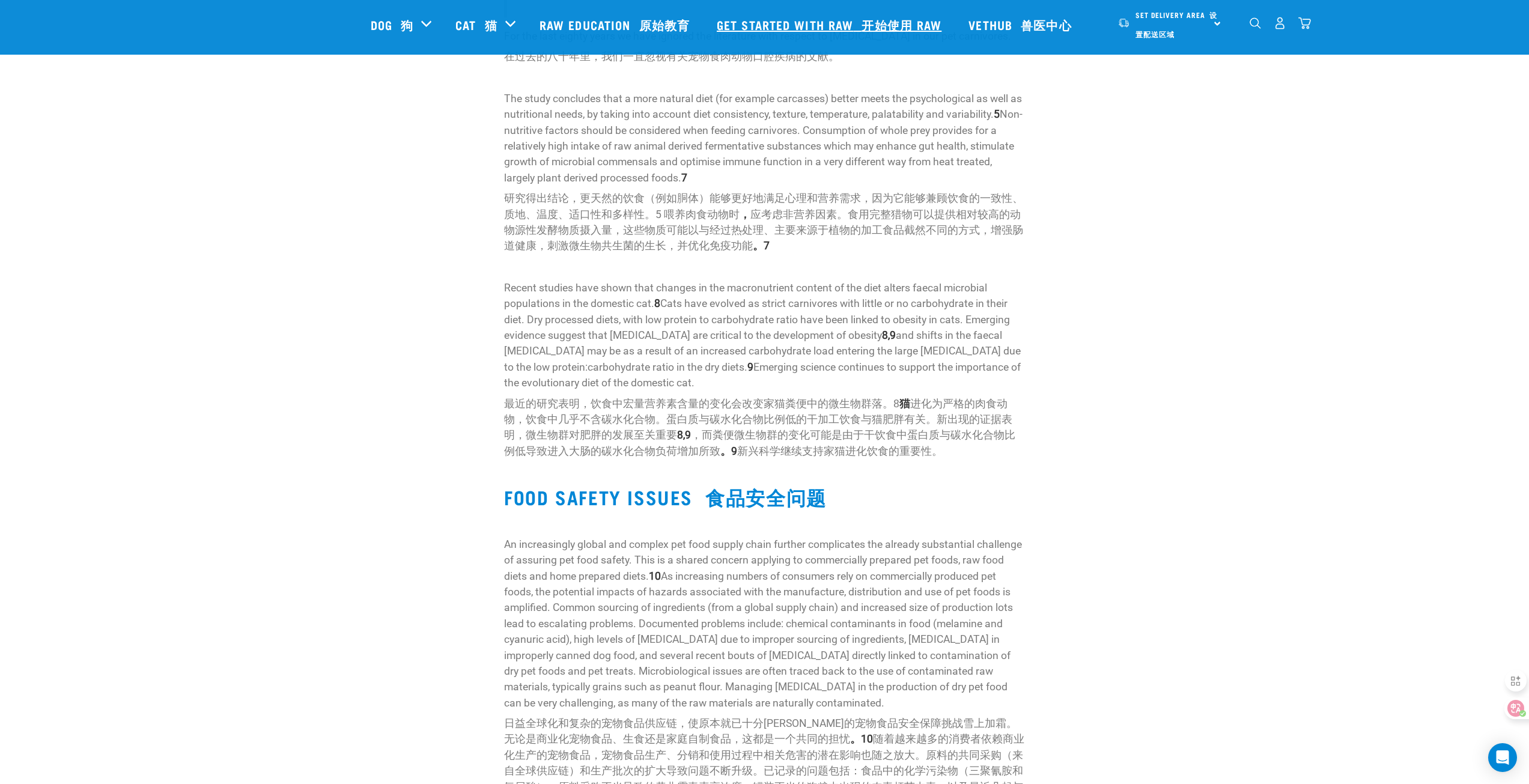
scroll to position [3244, 0]
